Goal: Information Seeking & Learning: Learn about a topic

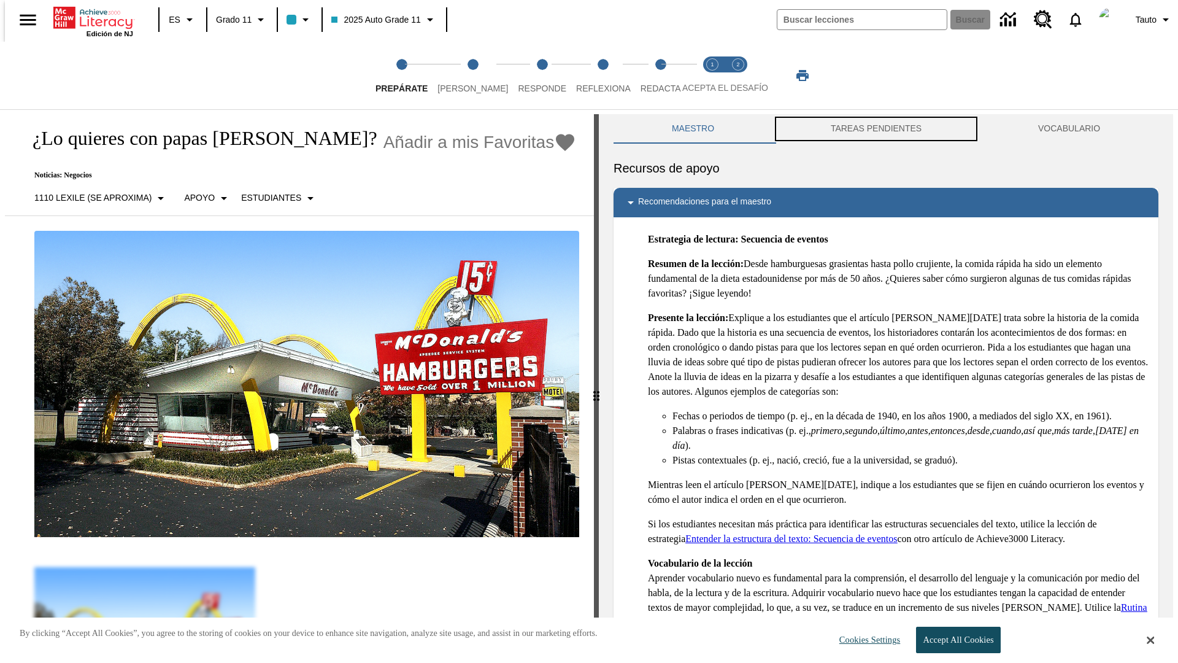
click at [876, 129] on button "TAREAS PENDIENTES" at bounding box center [875, 128] width 207 height 29
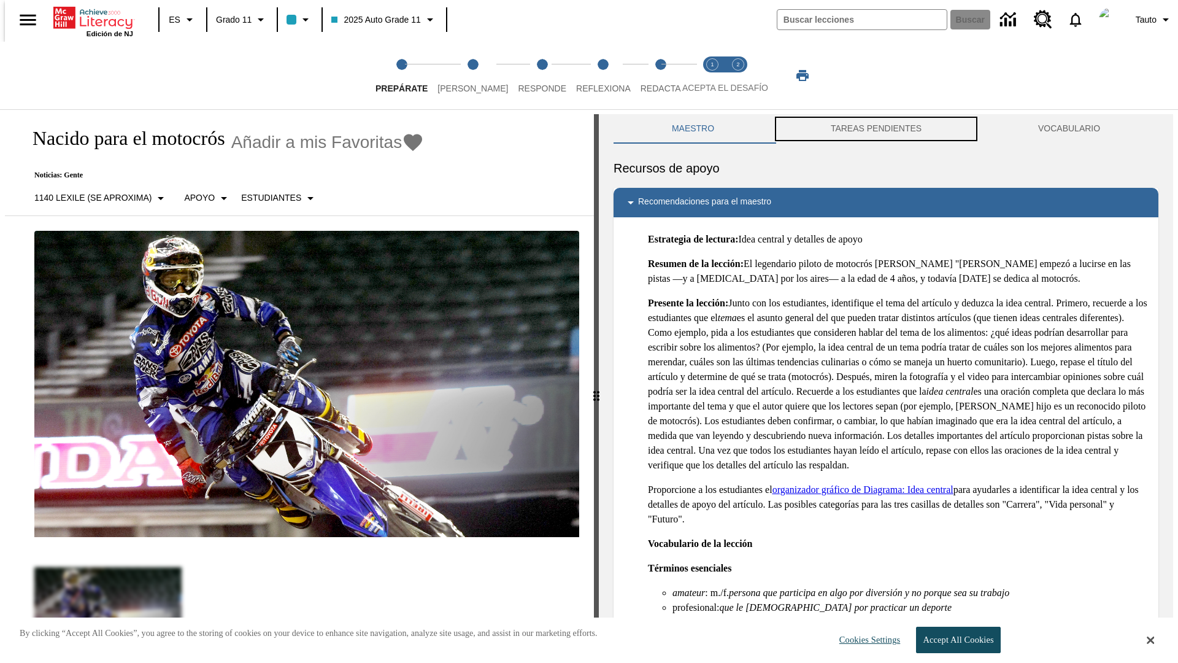
click at [876, 129] on button "TAREAS PENDIENTES" at bounding box center [875, 128] width 207 height 29
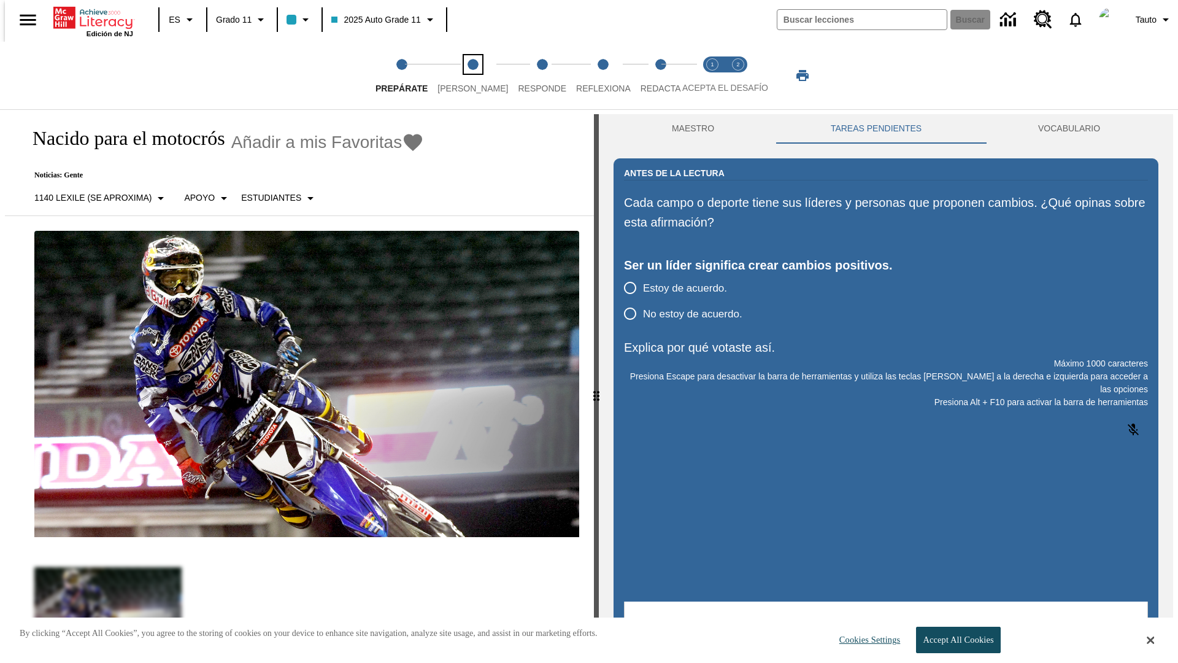
click at [463, 75] on span "[PERSON_NAME]" at bounding box center [472, 83] width 71 height 22
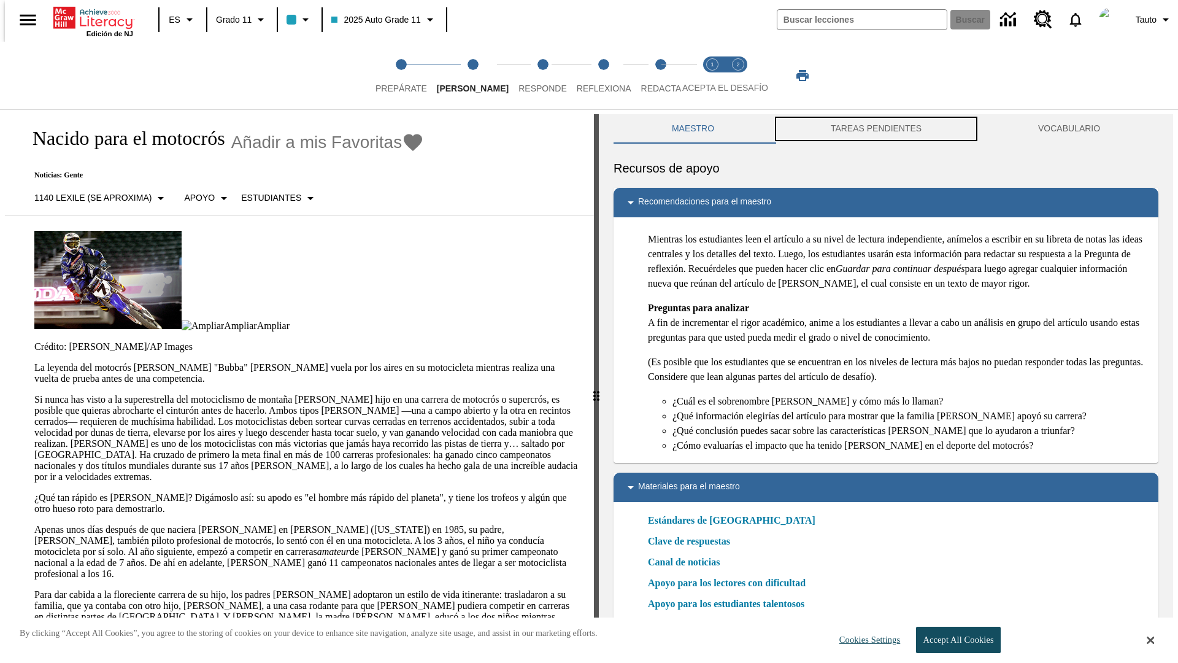
scroll to position [1, 0]
click at [876, 129] on button "TAREAS PENDIENTES" at bounding box center [875, 128] width 207 height 29
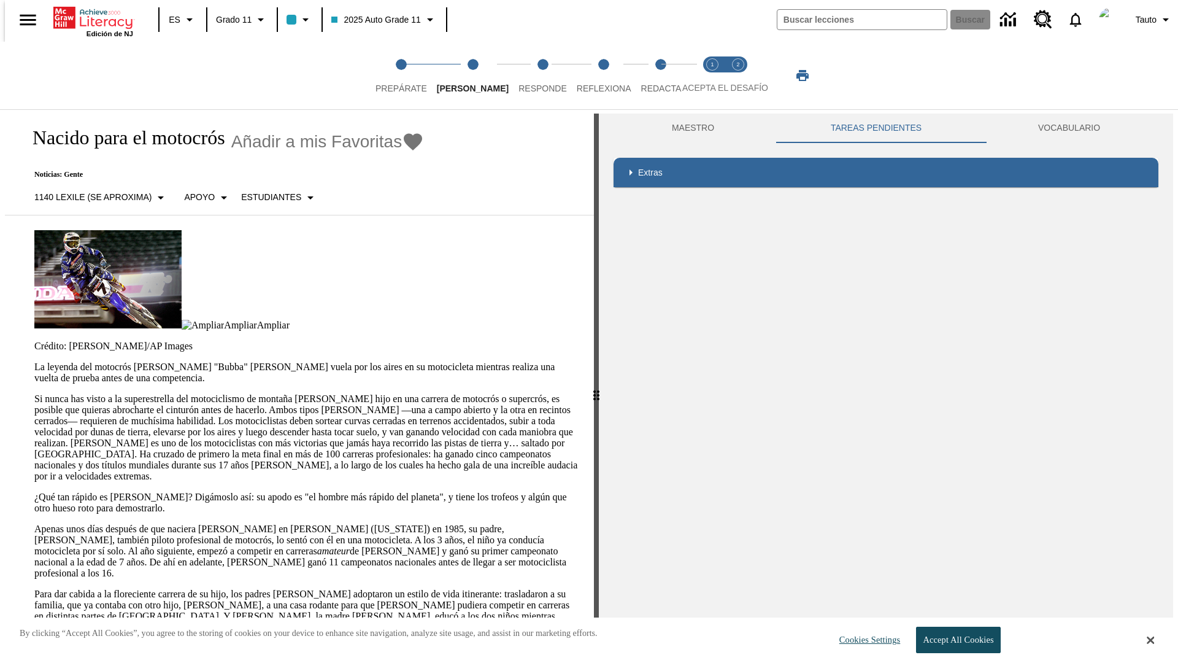
click at [34, 393] on p "Si nunca has visto a la superestrella del motociclismo de montaña [PERSON_NAME]…" at bounding box center [306, 437] width 545 height 88
